Goal: Transaction & Acquisition: Book appointment/travel/reservation

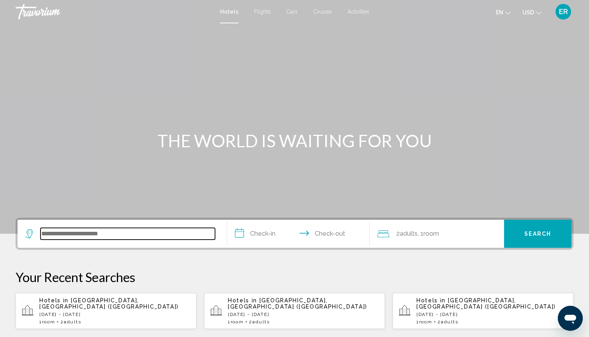
click at [84, 233] on input "Search widget" at bounding box center [128, 234] width 175 height 12
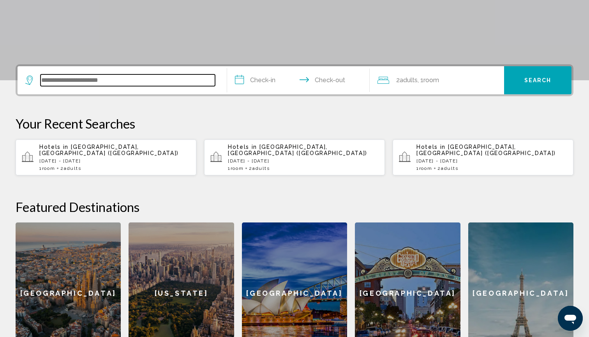
scroll to position [193, 0]
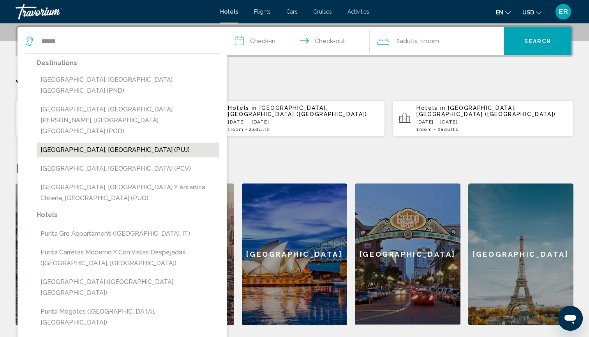
click at [119, 143] on button "[GEOGRAPHIC_DATA], [GEOGRAPHIC_DATA] (PUJ)" at bounding box center [128, 150] width 183 height 15
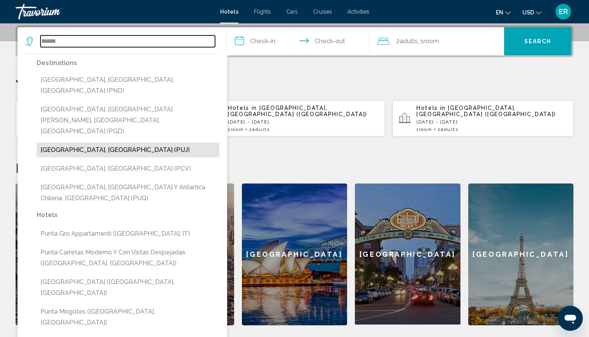
type input "**********"
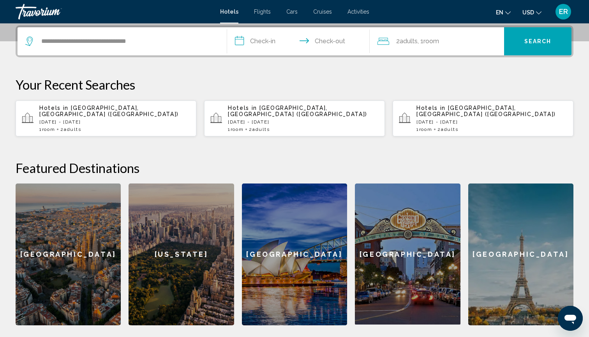
click at [240, 41] on input "**********" at bounding box center [300, 42] width 146 height 30
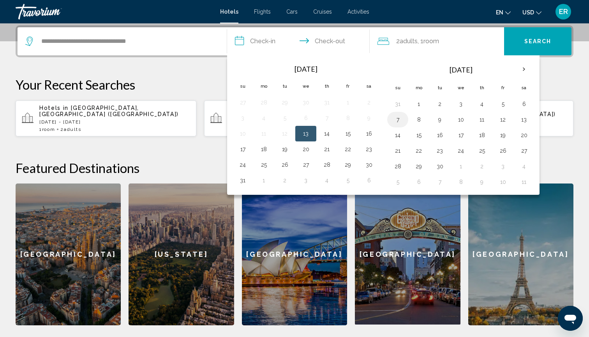
click at [396, 118] on button "7" at bounding box center [398, 119] width 12 height 11
click at [506, 102] on button "5" at bounding box center [503, 104] width 12 height 11
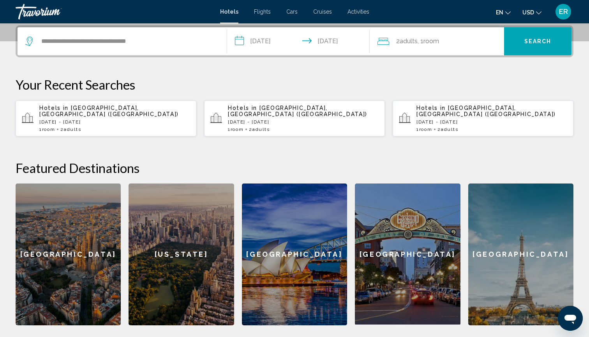
click at [240, 38] on input "**********" at bounding box center [300, 42] width 146 height 30
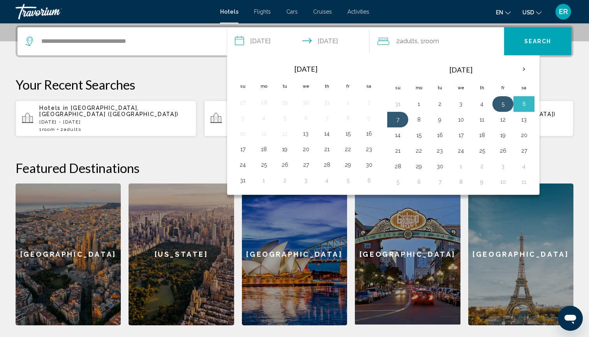
click at [505, 104] on button "5" at bounding box center [503, 104] width 12 height 11
click at [463, 123] on button "10" at bounding box center [461, 119] width 12 height 11
type input "**********"
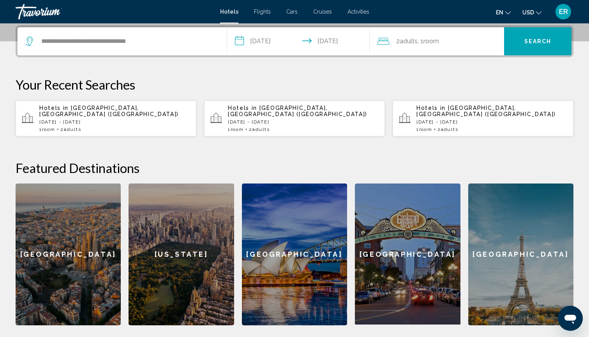
click at [539, 43] on span "Search" at bounding box center [538, 42] width 27 height 6
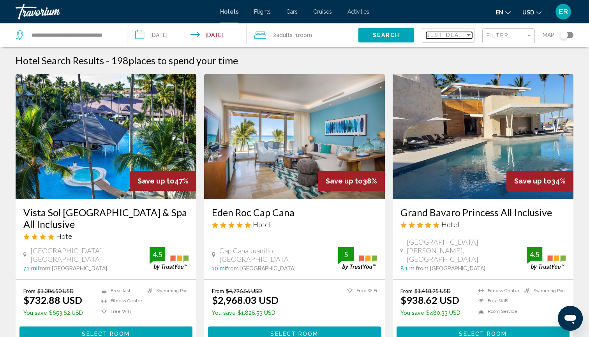
click at [470, 34] on div "Sort by" at bounding box center [468, 35] width 7 height 6
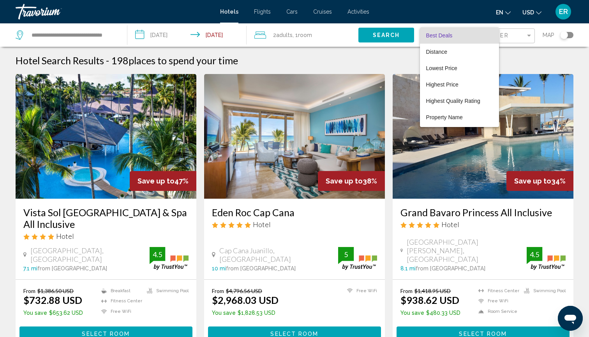
click at [382, 57] on div at bounding box center [294, 168] width 589 height 337
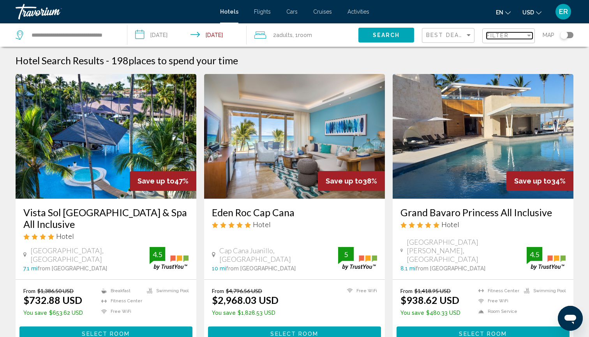
click at [528, 35] on div "Filter" at bounding box center [529, 36] width 4 height 2
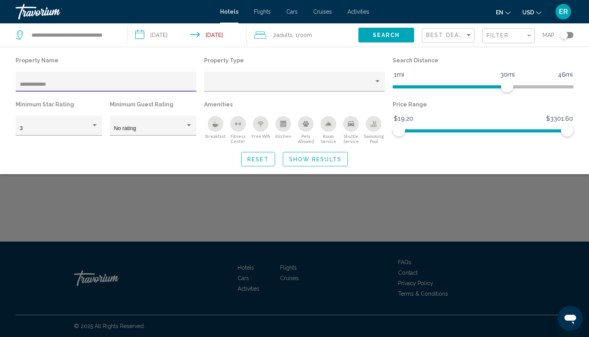
click at [382, 35] on span "Search" at bounding box center [386, 35] width 27 height 6
click at [72, 81] on input "**********" at bounding box center [106, 84] width 173 height 6
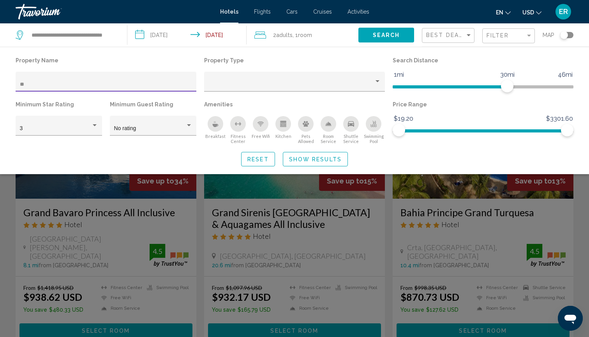
type input "*"
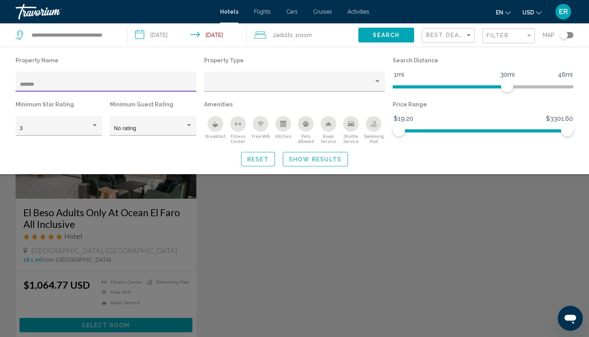
type input "*******"
click at [141, 188] on div "Search widget" at bounding box center [294, 227] width 589 height 220
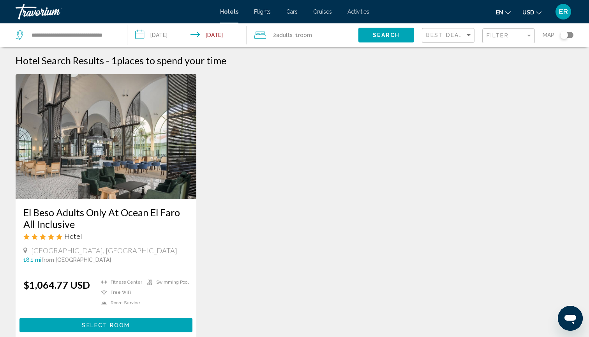
click at [116, 151] on img "Main content" at bounding box center [106, 136] width 181 height 125
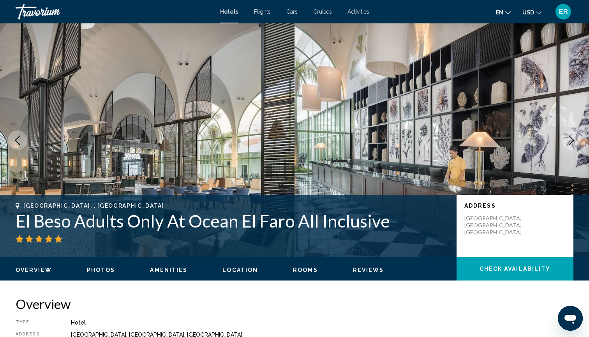
click at [571, 142] on icon "Next image" at bounding box center [571, 140] width 9 height 9
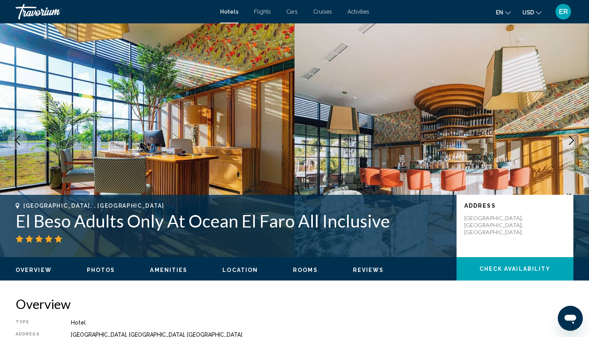
click at [571, 142] on icon "Next image" at bounding box center [571, 140] width 9 height 9
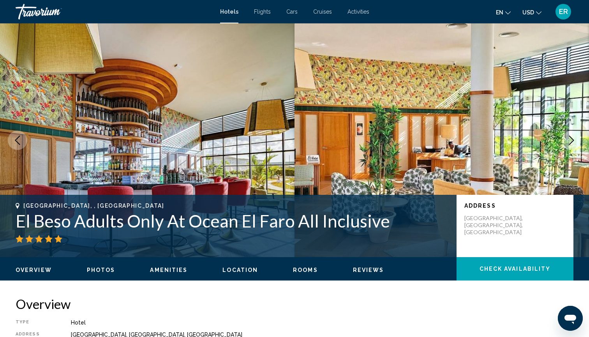
click at [571, 141] on icon "Next image" at bounding box center [571, 140] width 9 height 9
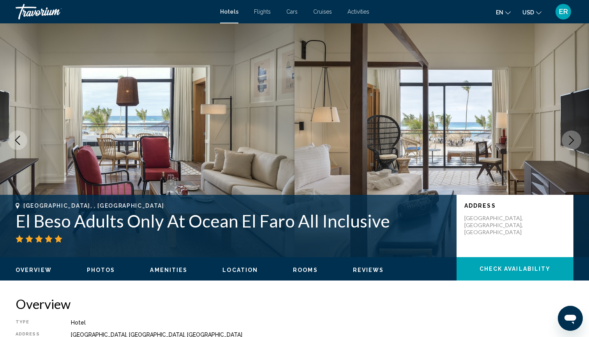
click at [571, 141] on icon "Next image" at bounding box center [571, 140] width 9 height 9
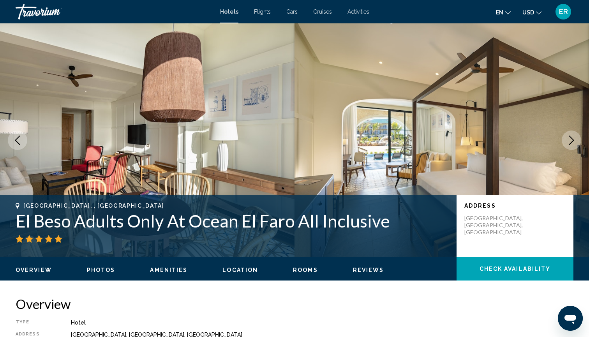
click at [571, 141] on icon "Next image" at bounding box center [571, 140] width 9 height 9
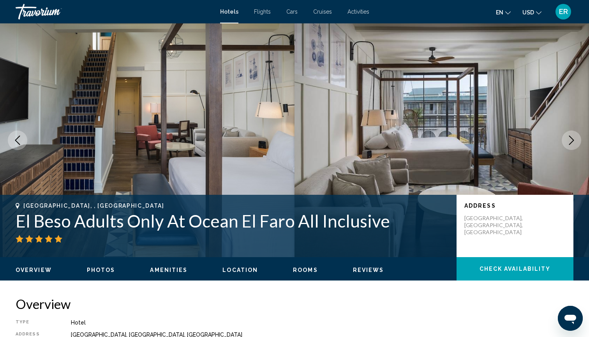
click at [571, 141] on icon "Next image" at bounding box center [571, 140] width 9 height 9
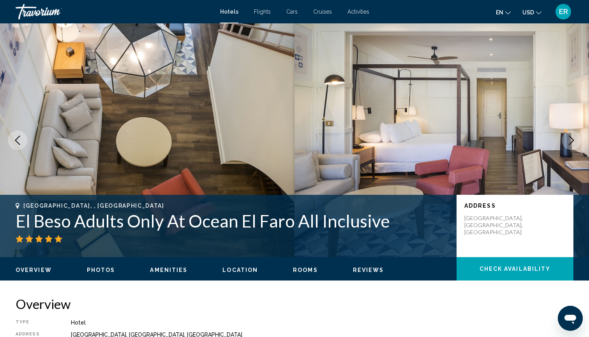
click at [571, 142] on icon "Next image" at bounding box center [571, 140] width 9 height 9
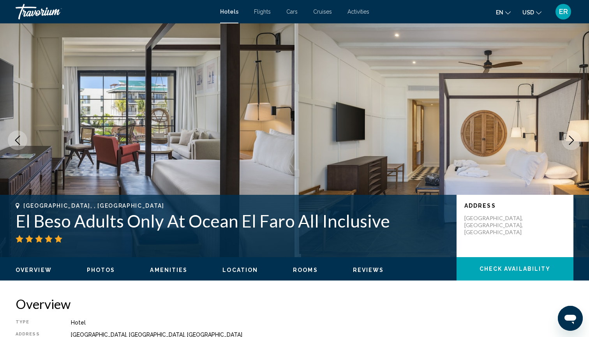
click at [571, 143] on icon "Next image" at bounding box center [571, 140] width 5 height 9
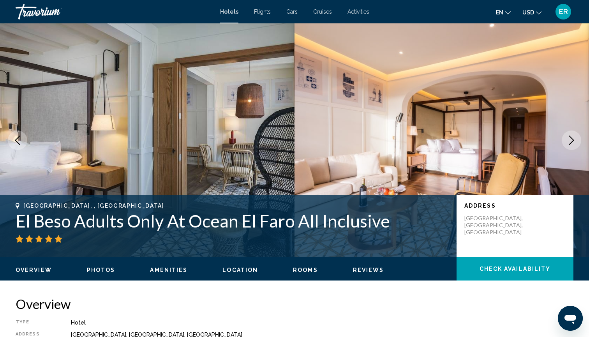
click at [571, 144] on icon "Next image" at bounding box center [571, 140] width 9 height 9
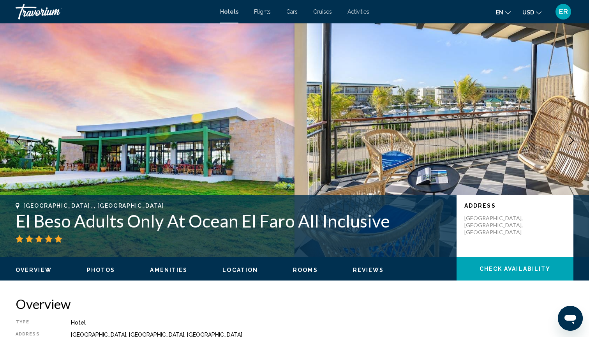
click at [571, 144] on icon "Next image" at bounding box center [571, 140] width 9 height 9
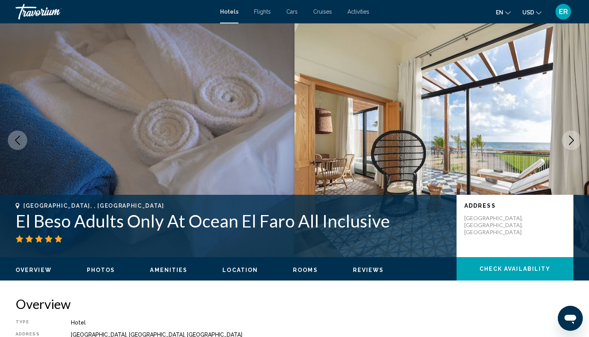
click at [571, 144] on icon "Next image" at bounding box center [571, 140] width 9 height 9
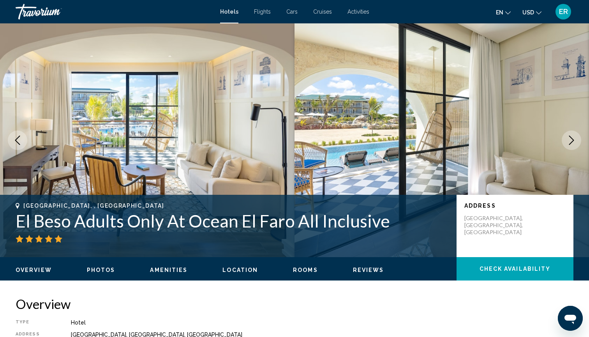
click at [571, 145] on icon "Next image" at bounding box center [571, 140] width 9 height 9
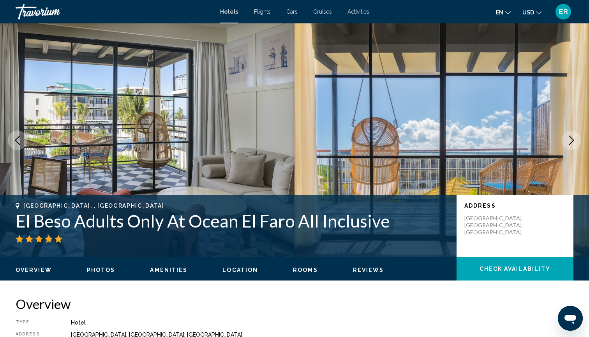
click at [571, 145] on icon "Next image" at bounding box center [571, 140] width 9 height 9
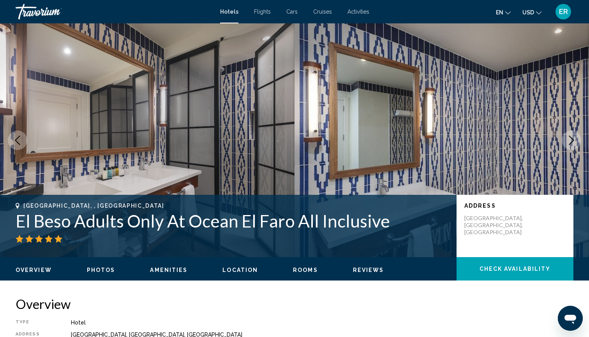
click at [571, 145] on icon "Next image" at bounding box center [571, 140] width 9 height 9
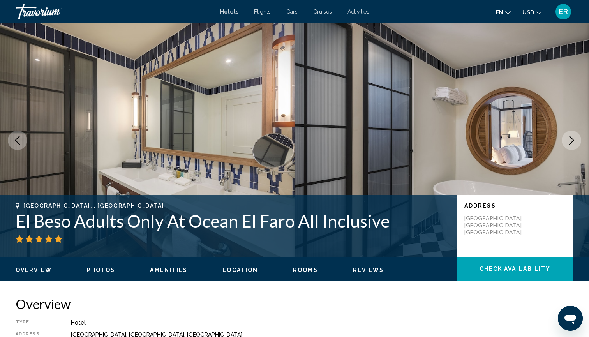
click at [571, 145] on button "Next image" at bounding box center [571, 140] width 19 height 19
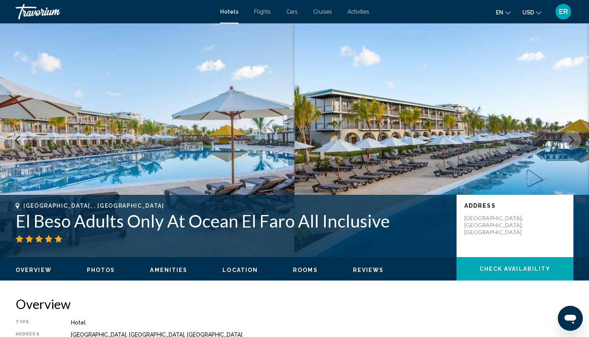
click at [571, 145] on button "Next image" at bounding box center [571, 140] width 19 height 19
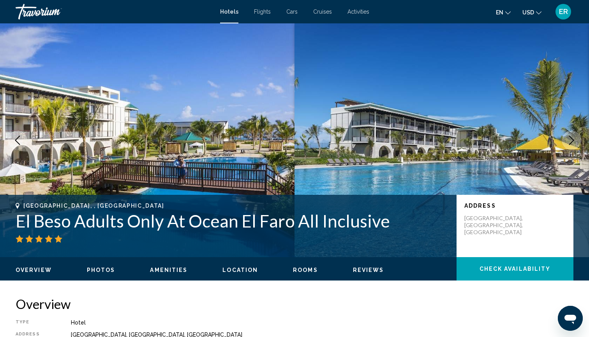
click at [571, 145] on button "Next image" at bounding box center [571, 140] width 19 height 19
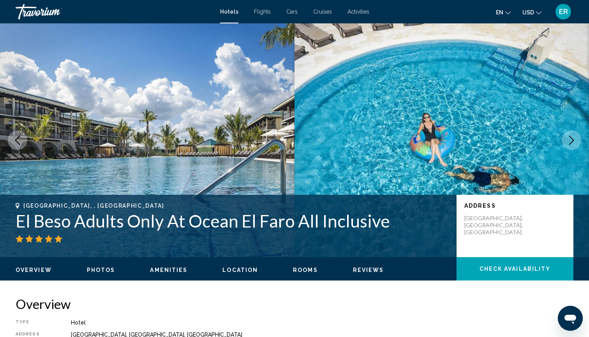
click at [571, 145] on button "Next image" at bounding box center [571, 140] width 19 height 19
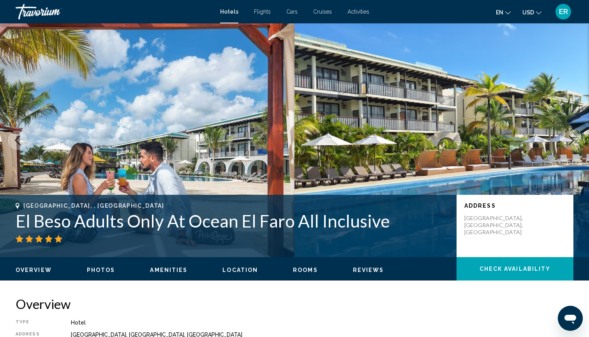
click at [571, 145] on button "Next image" at bounding box center [571, 140] width 19 height 19
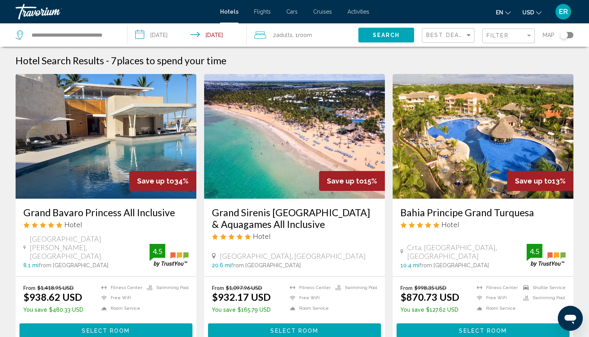
click at [116, 34] on div "**********" at bounding box center [68, 34] width 104 height 23
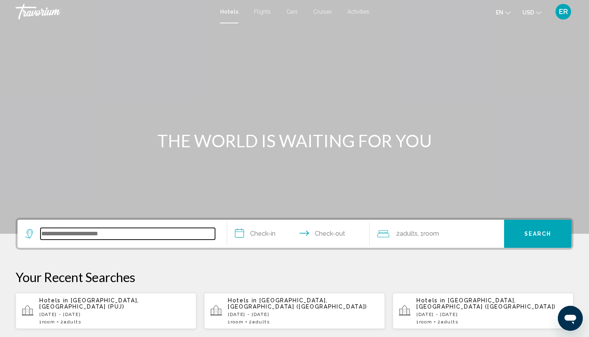
click at [122, 228] on input "Search widget" at bounding box center [128, 234] width 175 height 12
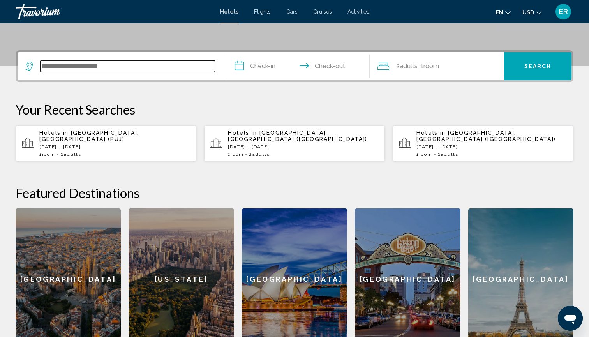
scroll to position [193, 0]
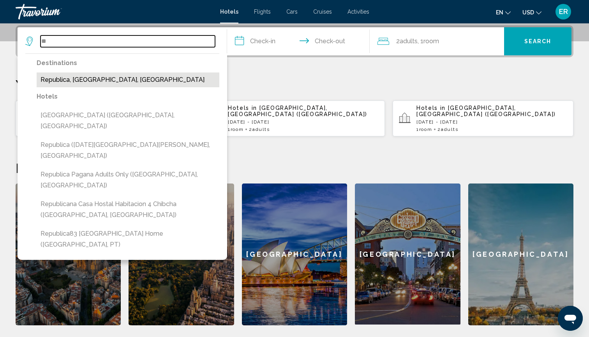
type input "*"
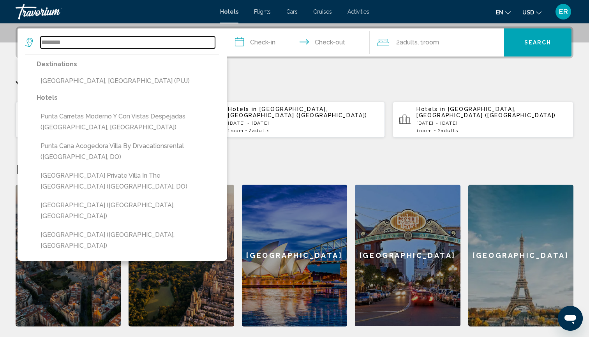
scroll to position [191, 0]
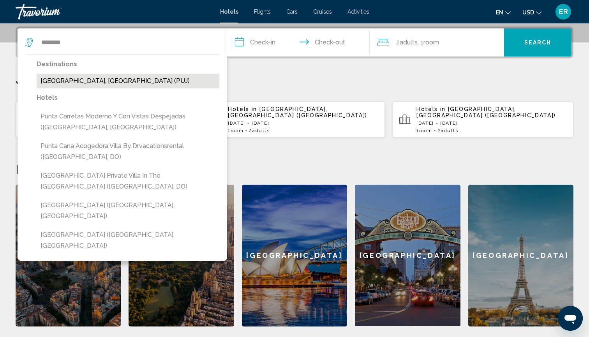
click at [97, 79] on button "[GEOGRAPHIC_DATA], [GEOGRAPHIC_DATA] (PUJ)" at bounding box center [128, 81] width 183 height 15
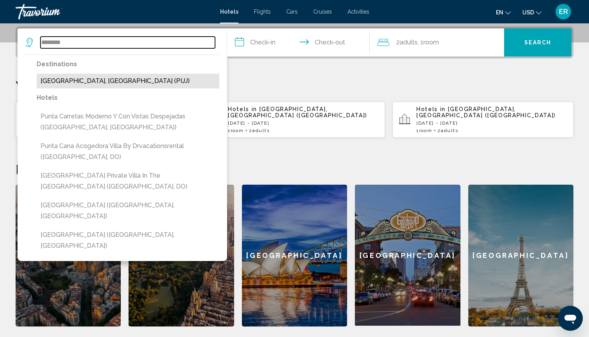
type input "**********"
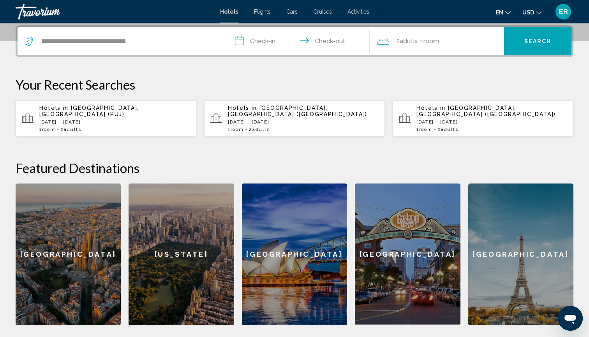
click at [240, 40] on input "**********" at bounding box center [300, 42] width 146 height 30
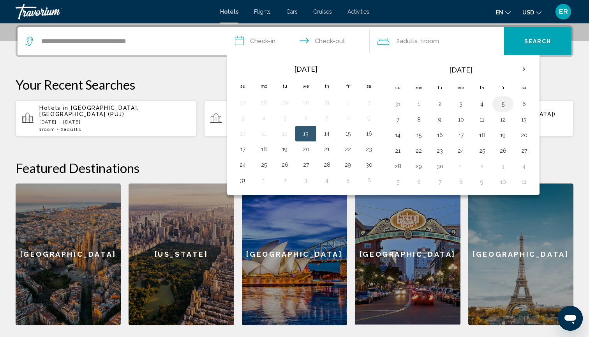
click at [503, 105] on button "5" at bounding box center [503, 104] width 12 height 11
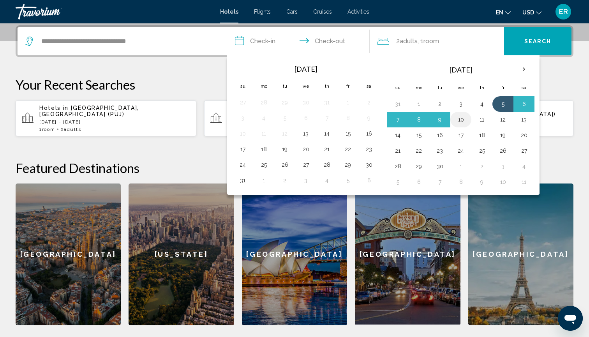
click at [462, 120] on button "10" at bounding box center [461, 119] width 12 height 11
type input "**********"
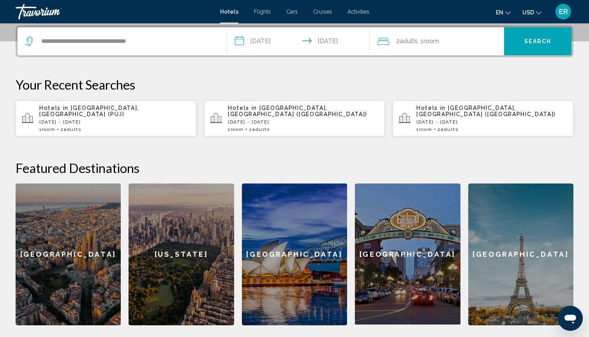
click at [549, 37] on button "Search" at bounding box center [537, 41] width 67 height 28
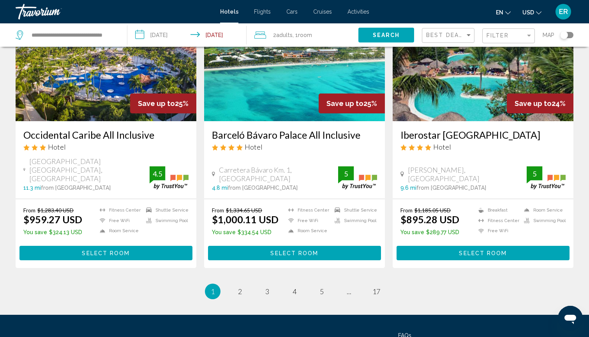
scroll to position [963, 0]
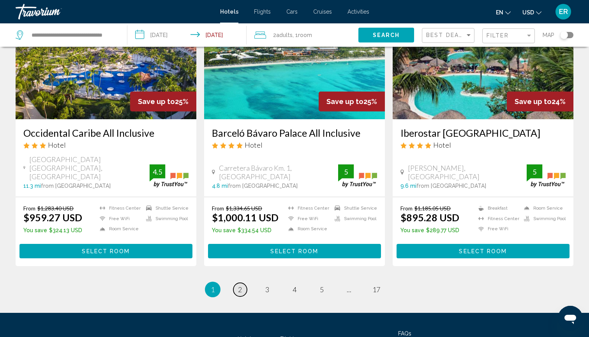
click at [241, 285] on span "2" at bounding box center [240, 289] width 4 height 9
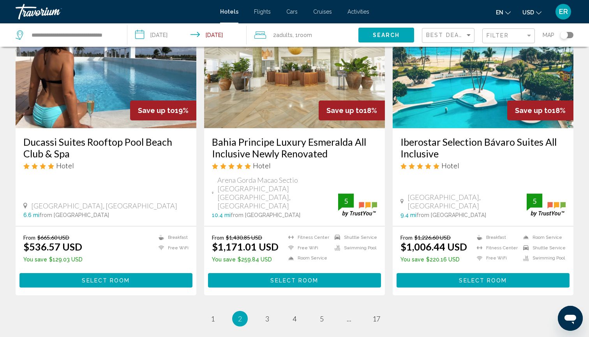
scroll to position [958, 0]
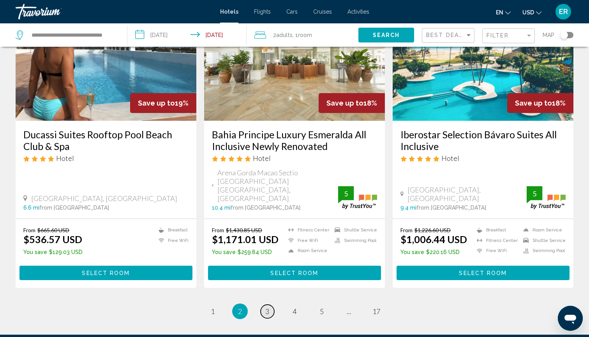
click at [270, 305] on link "page 3" at bounding box center [268, 312] width 14 height 14
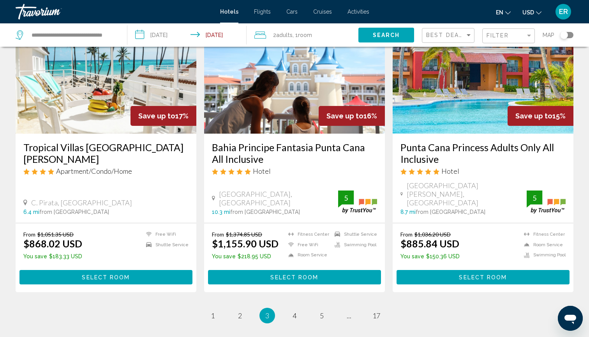
scroll to position [969, 0]
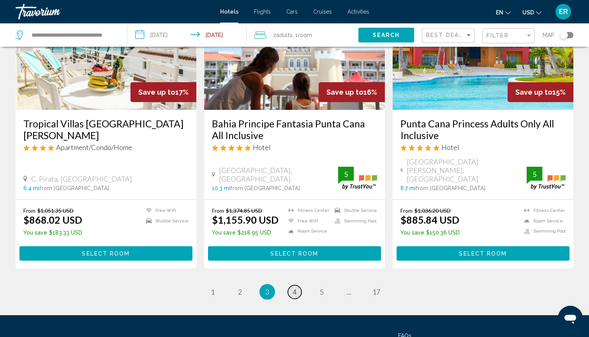
click at [292, 285] on link "page 4" at bounding box center [295, 292] width 14 height 14
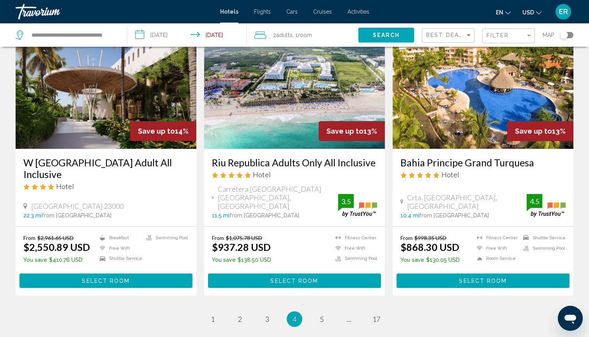
scroll to position [967, 0]
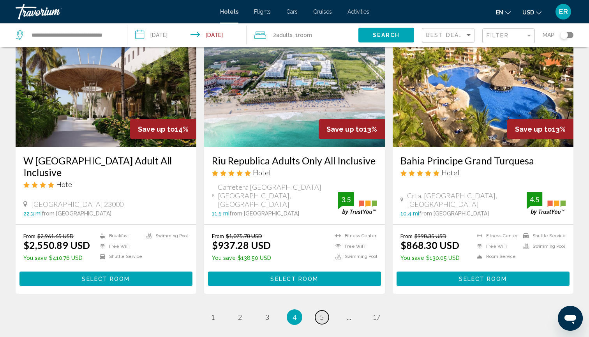
click at [319, 311] on link "page 5" at bounding box center [322, 318] width 14 height 14
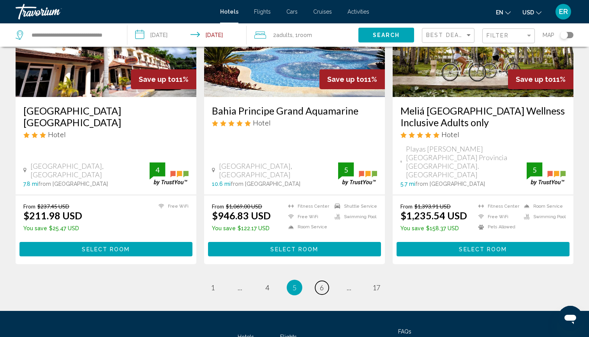
scroll to position [1025, 0]
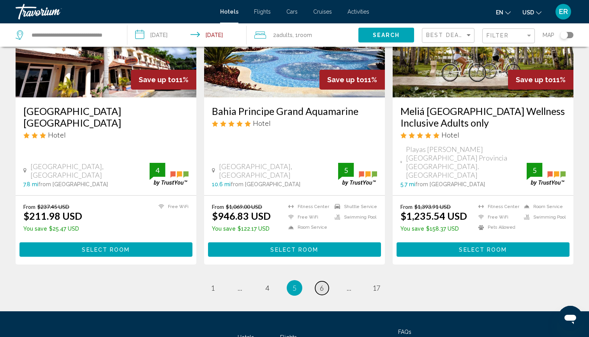
click at [326, 281] on link "page 6" at bounding box center [322, 288] width 14 height 14
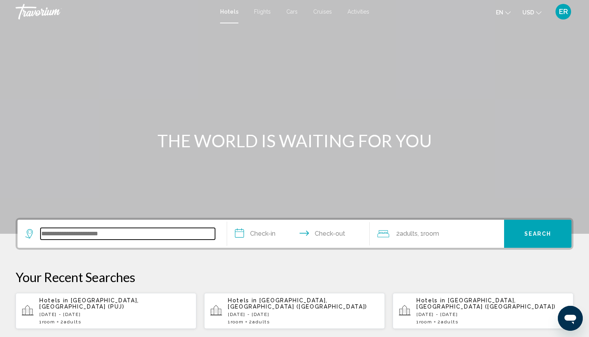
click at [116, 237] on input "Search widget" at bounding box center [128, 234] width 175 height 12
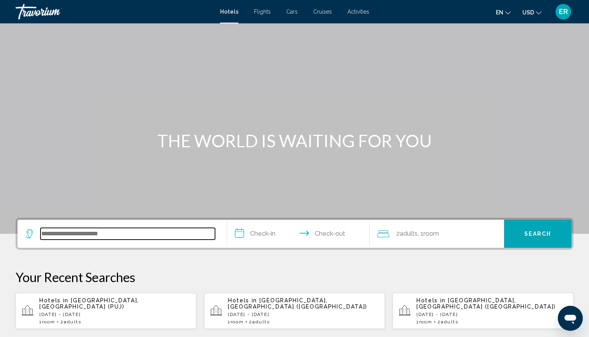
scroll to position [193, 0]
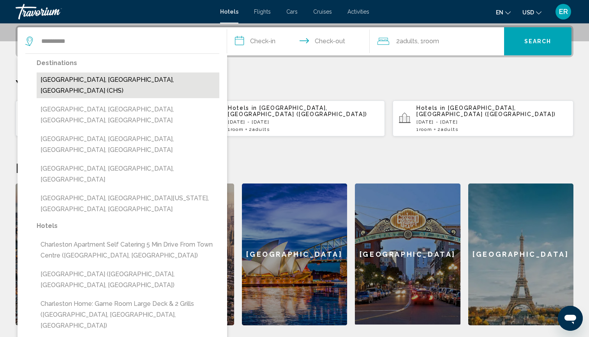
click at [106, 78] on button "Charleston, SC, United States (CHS)" at bounding box center [128, 85] width 183 height 26
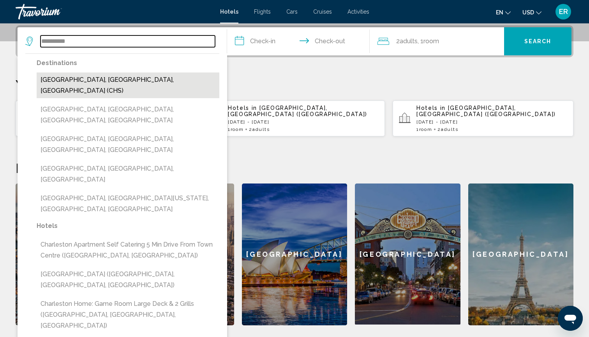
type input "**********"
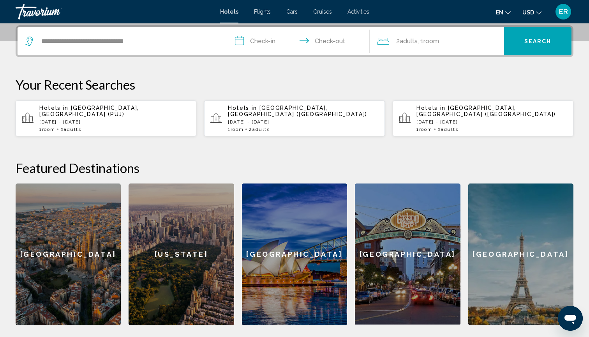
click at [241, 41] on input "**********" at bounding box center [300, 42] width 146 height 30
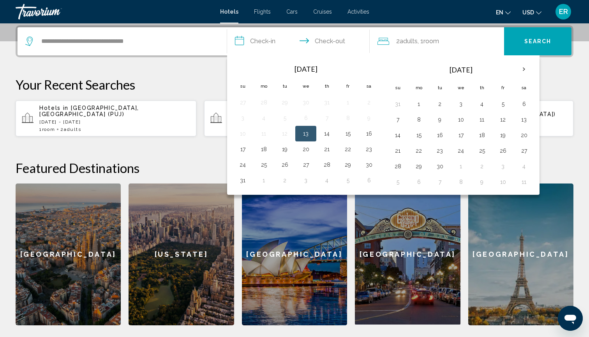
click at [502, 86] on th "Fr" at bounding box center [503, 87] width 21 height 17
click at [504, 88] on th "Fr" at bounding box center [503, 87] width 21 height 17
click at [348, 166] on button "29" at bounding box center [348, 164] width 12 height 11
click at [425, 108] on button "1" at bounding box center [419, 104] width 12 height 11
type input "**********"
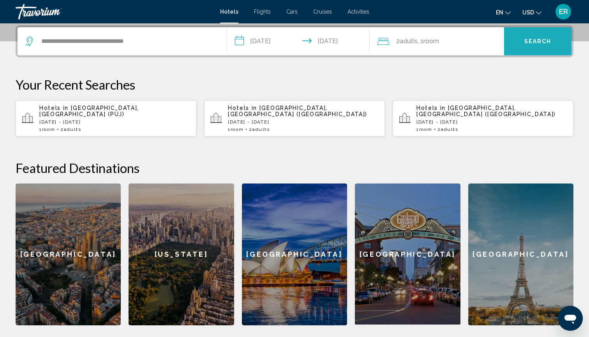
click at [543, 42] on span "Search" at bounding box center [538, 42] width 27 height 6
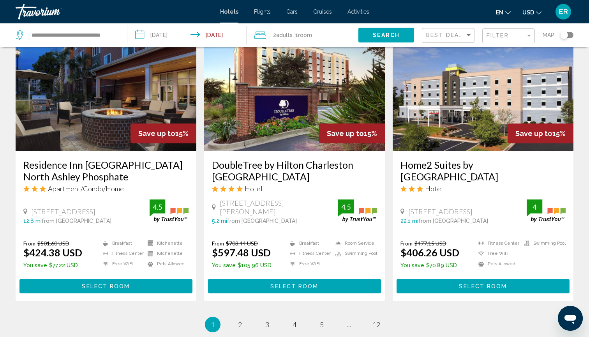
scroll to position [941, 0]
click at [238, 320] on span "2" at bounding box center [240, 324] width 4 height 9
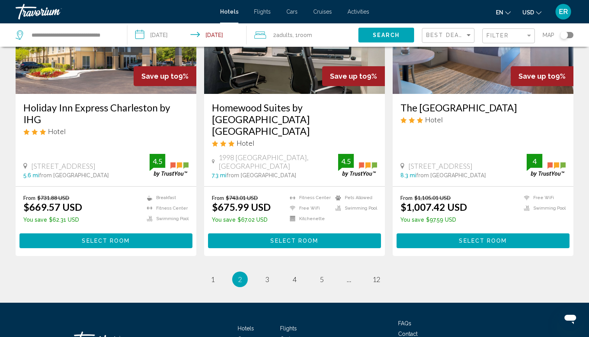
scroll to position [993, 0]
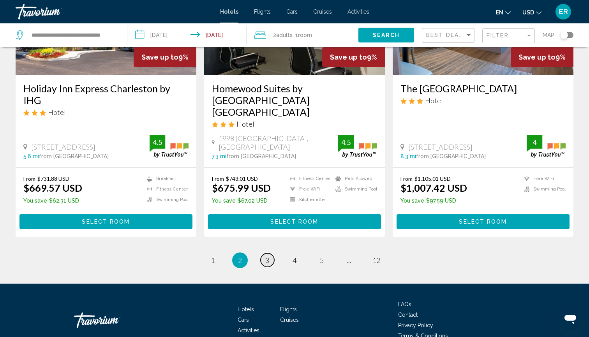
click at [270, 253] on link "page 3" at bounding box center [268, 260] width 14 height 14
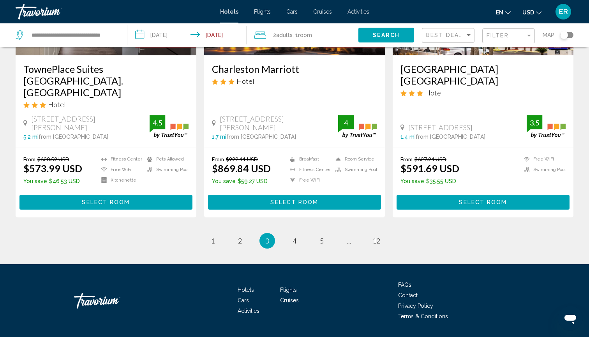
scroll to position [1024, 0]
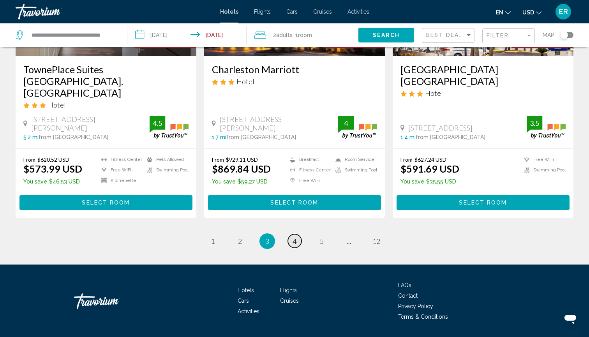
click at [295, 237] on span "4" at bounding box center [295, 241] width 4 height 9
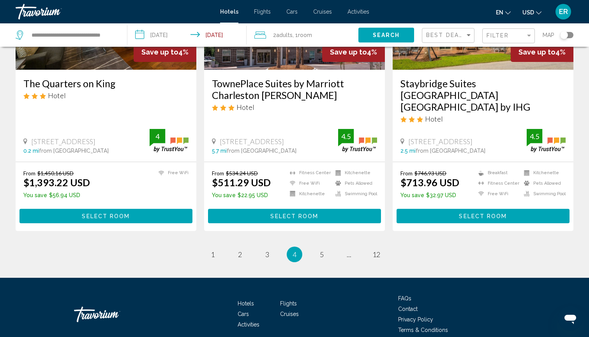
scroll to position [1001, 0]
click at [325, 247] on link "page 5" at bounding box center [322, 254] width 14 height 14
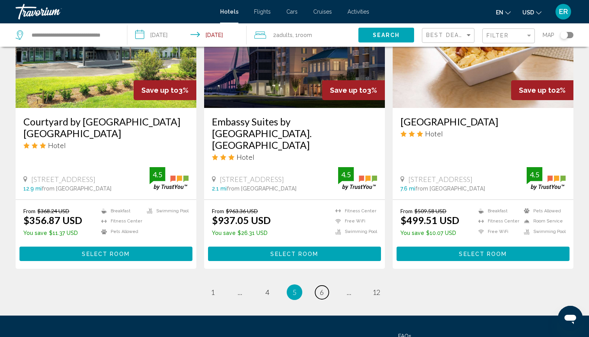
scroll to position [983, 0]
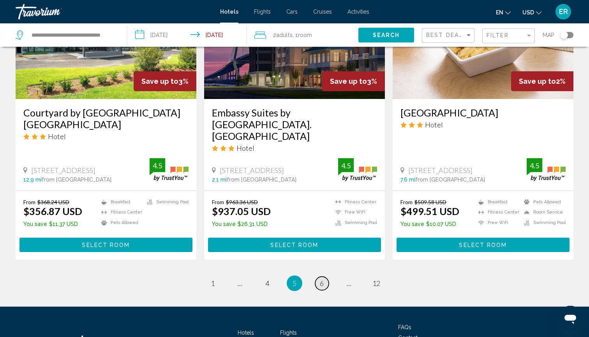
click at [321, 279] on span "6" at bounding box center [322, 283] width 4 height 9
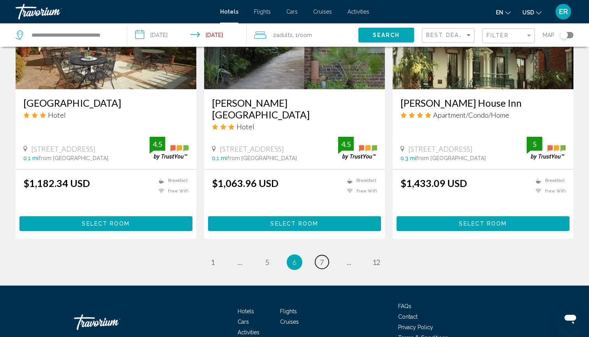
scroll to position [998, 0]
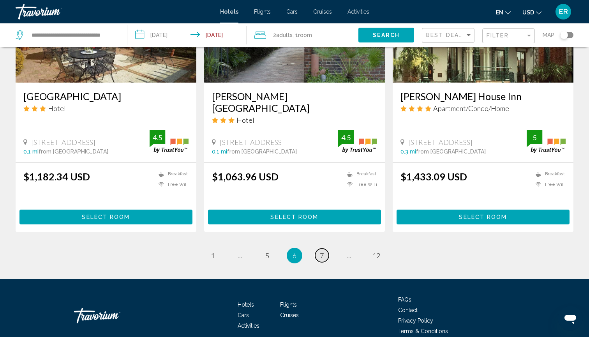
click at [323, 251] on span "7" at bounding box center [322, 255] width 4 height 9
